Goal: Check status

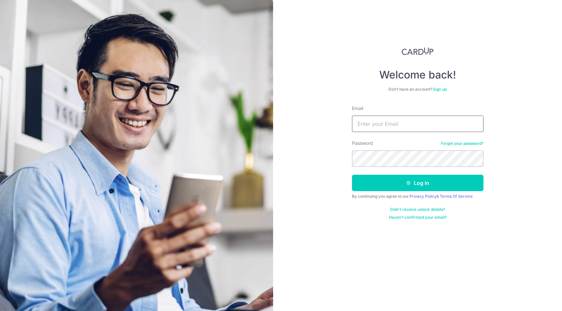
type input "[EMAIL_ADDRESS][DOMAIN_NAME]"
click at [384, 188] on button "Log in" at bounding box center [417, 183] width 131 height 16
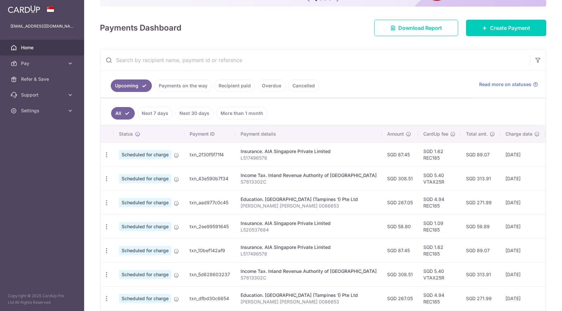
scroll to position [89, 0]
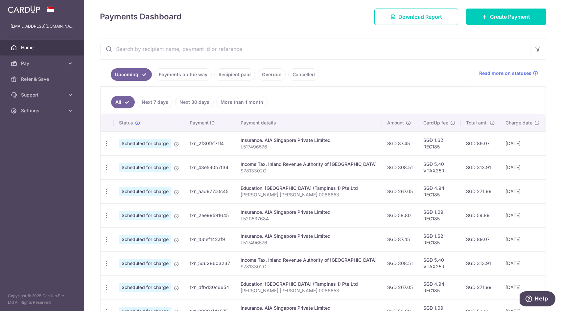
click at [227, 102] on link "More than 1 month" at bounding box center [241, 102] width 51 height 12
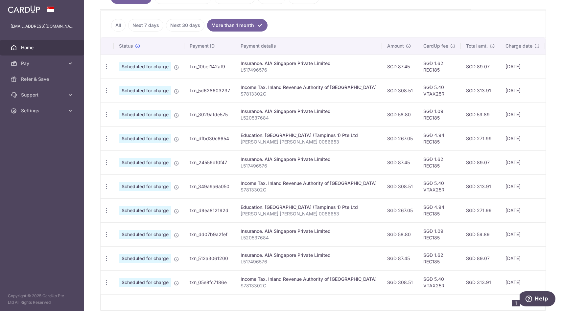
scroll to position [197, 0]
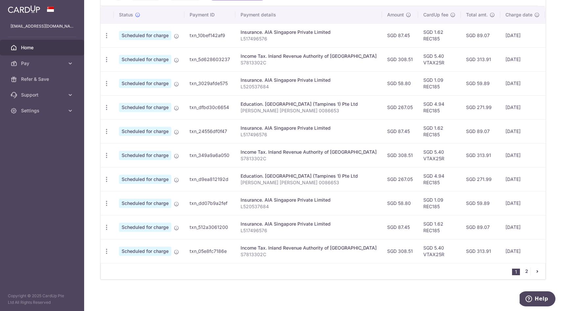
click at [525, 272] on link "2" at bounding box center [527, 272] width 8 height 8
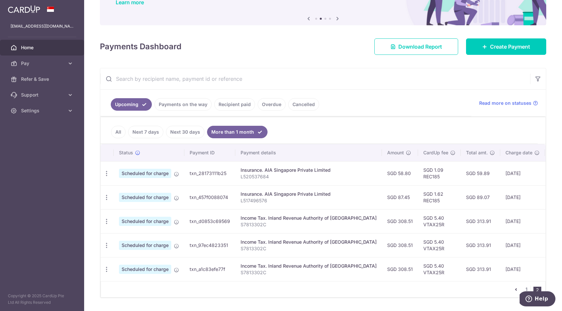
scroll to position [77, 0]
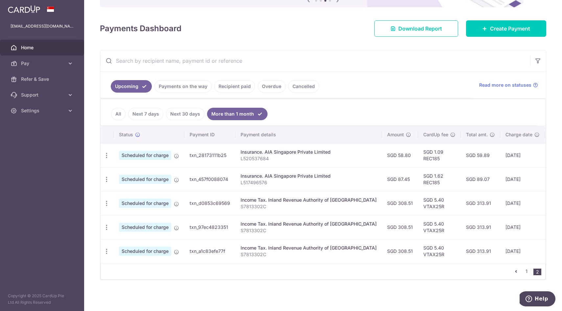
click at [237, 88] on link "Recipient paid" at bounding box center [234, 86] width 41 height 12
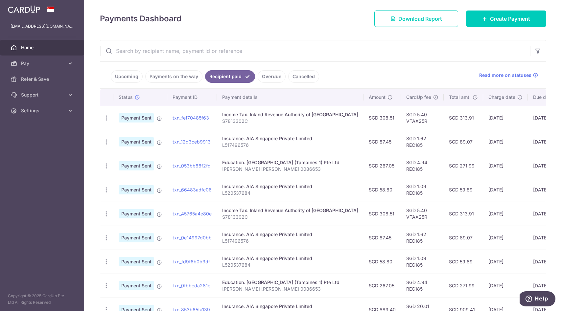
scroll to position [169, 0]
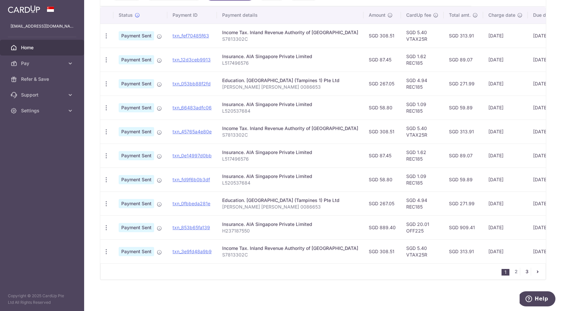
click at [527, 273] on link "3" at bounding box center [527, 272] width 8 height 8
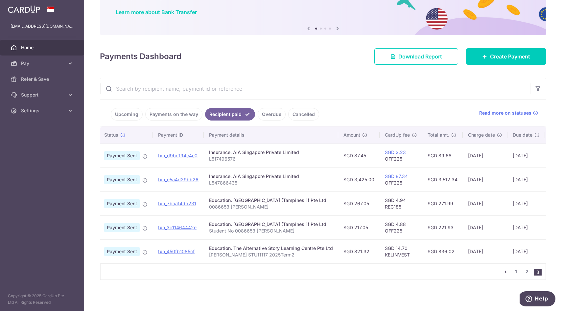
scroll to position [0, 14]
